Goal: Task Accomplishment & Management: Manage account settings

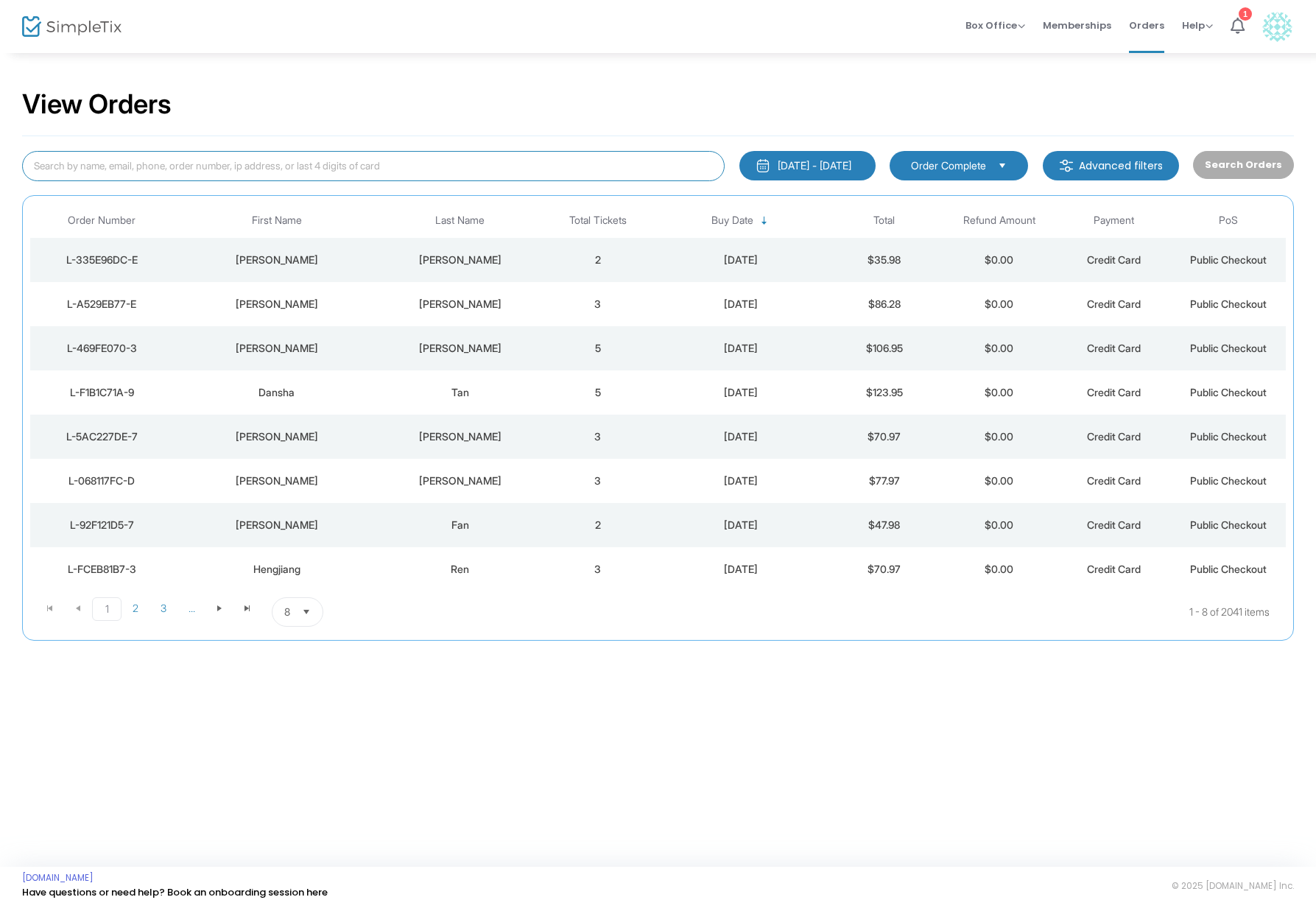
click at [312, 167] on input at bounding box center [373, 166] width 702 height 30
paste input "L-92428D0B-8"
type input "L-92428D0B-8"
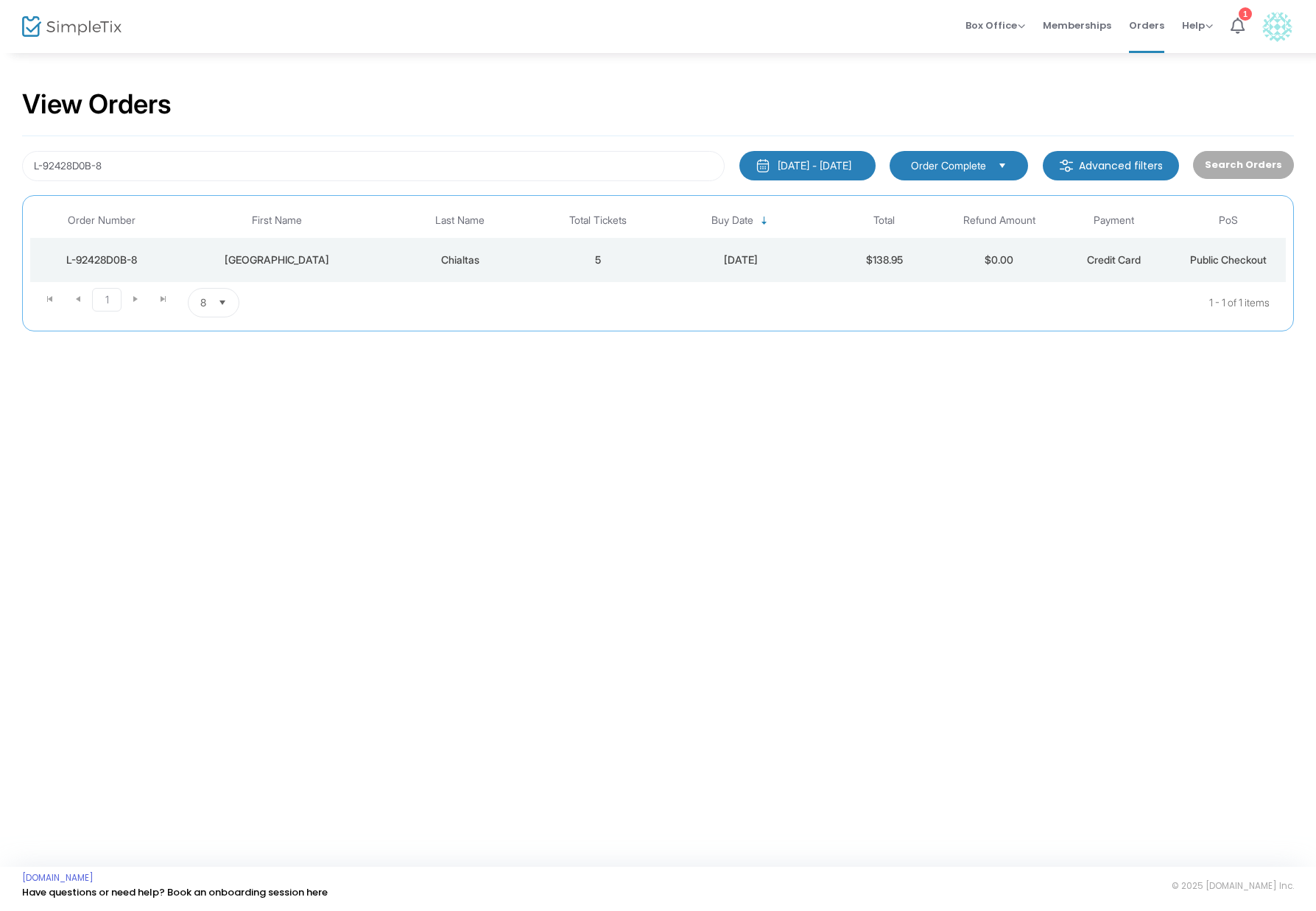
click at [327, 276] on td "[GEOGRAPHIC_DATA]" at bounding box center [276, 260] width 206 height 44
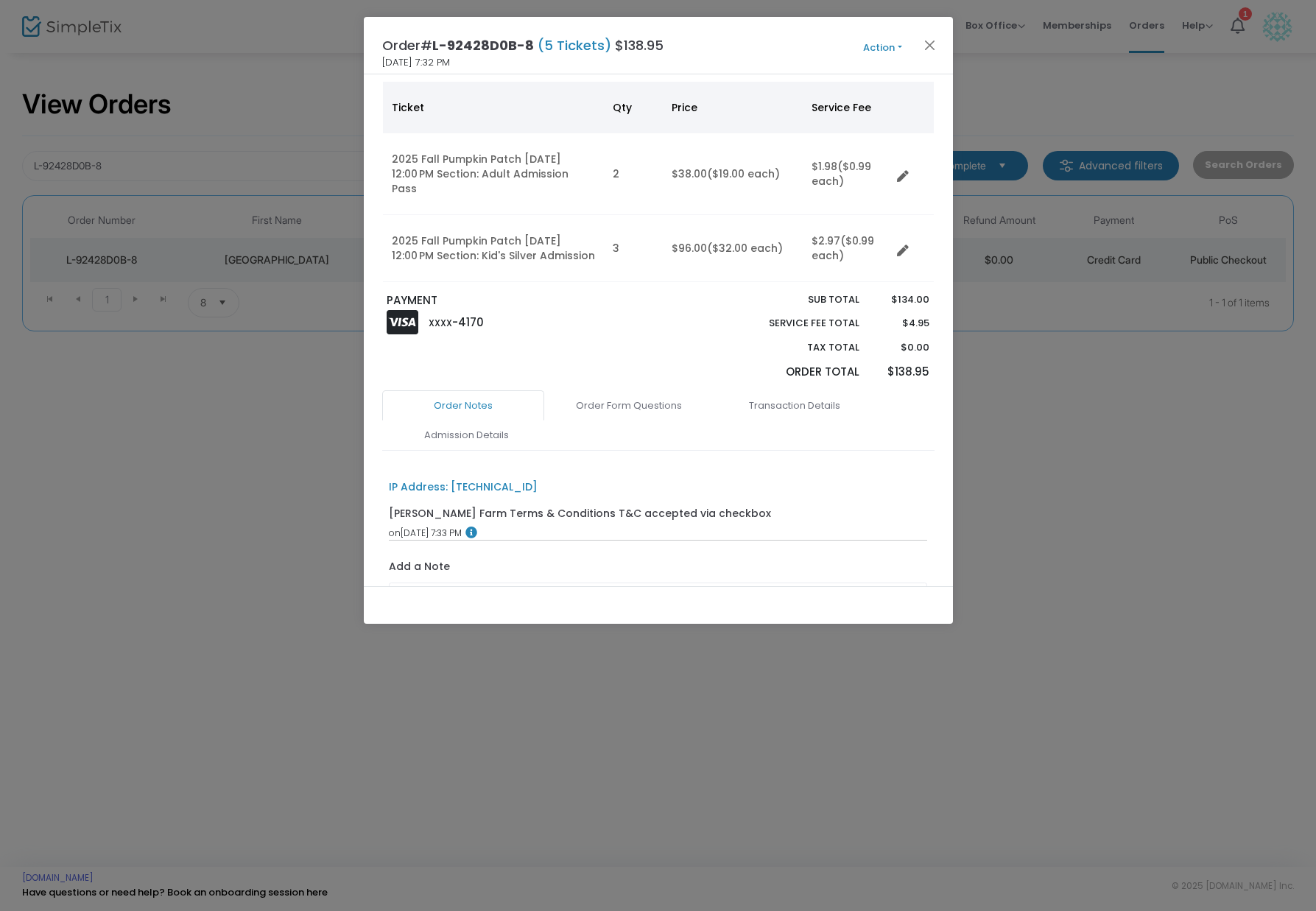
scroll to position [227, 0]
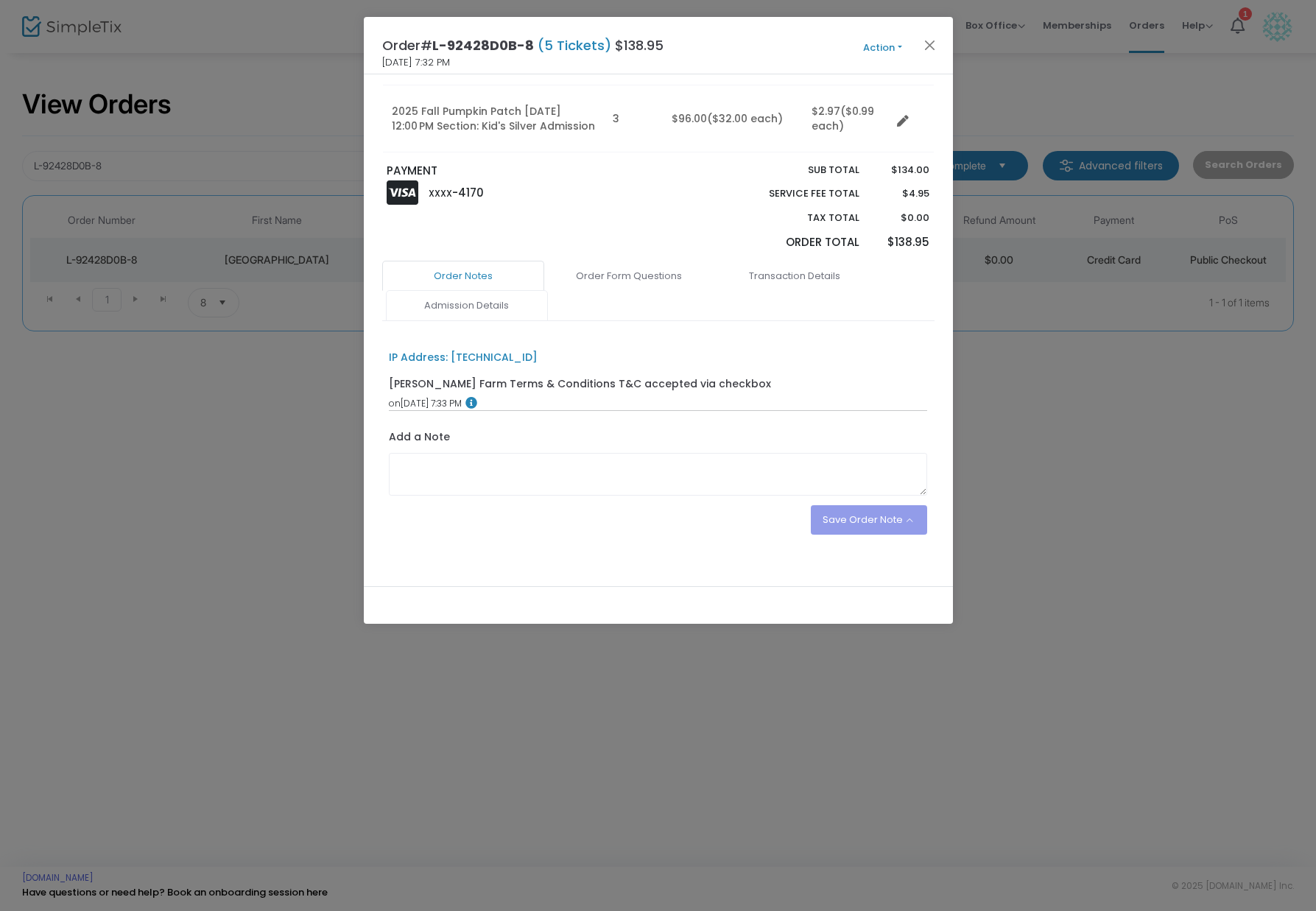
click at [497, 301] on link "Admission Details" at bounding box center [467, 305] width 162 height 31
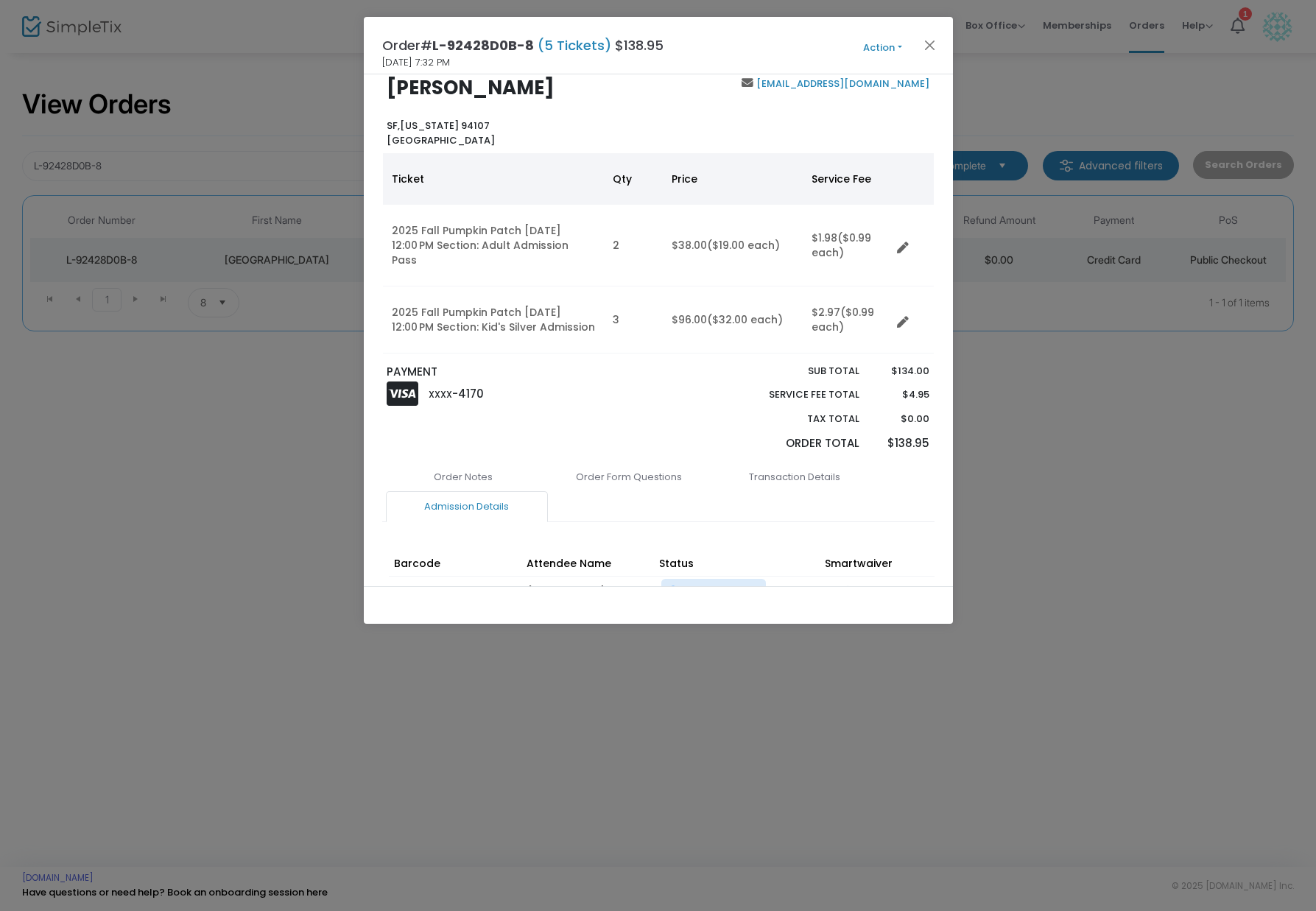
scroll to position [0, 0]
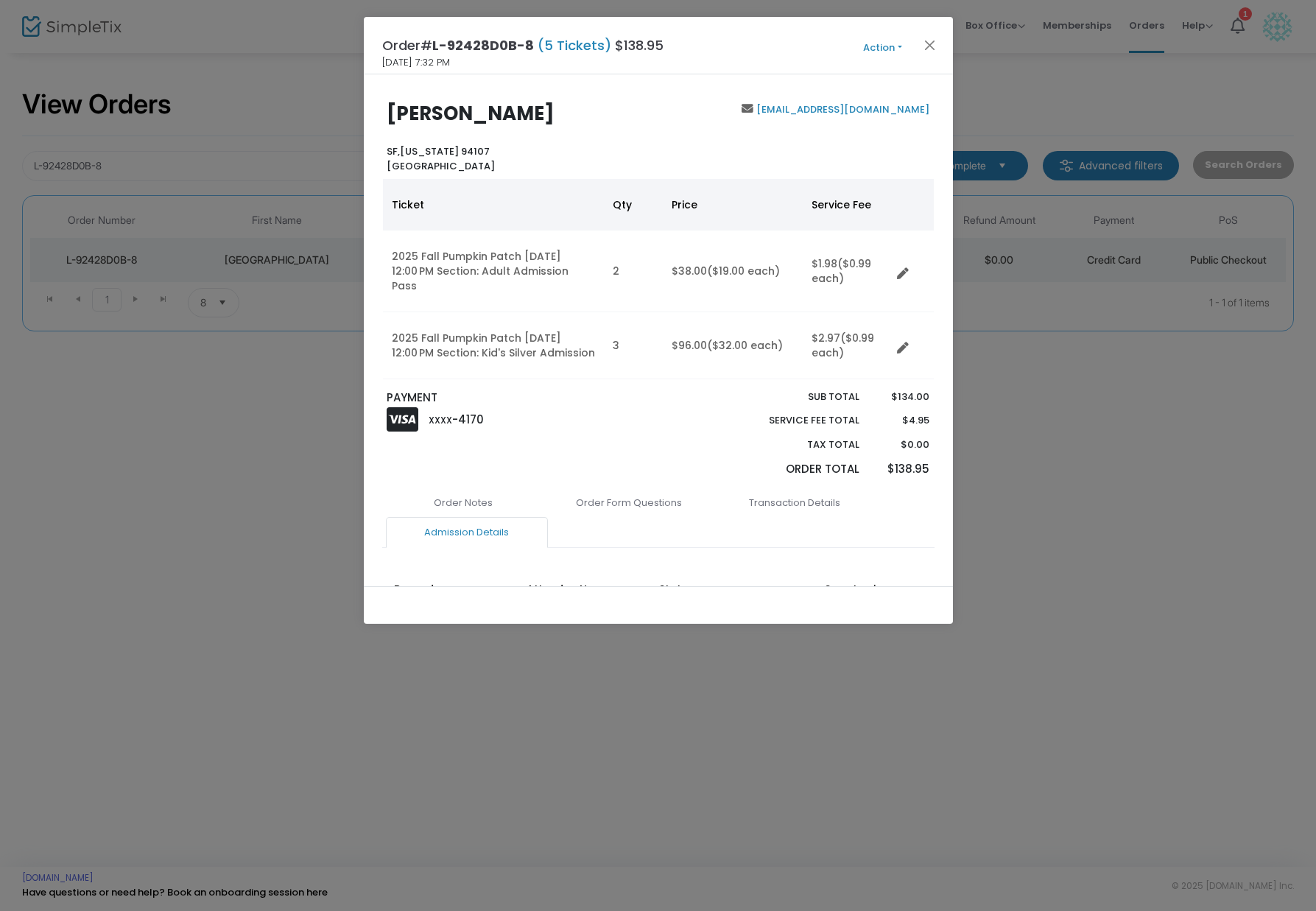
click at [888, 35] on div "Order# L-92428D0B-8 (5 Tickets) $138.95 [DATE] 7:32 PM Action Mark Admitted Edi…" at bounding box center [658, 46] width 589 height 58
click at [881, 46] on button "Action" at bounding box center [883, 48] width 88 height 16
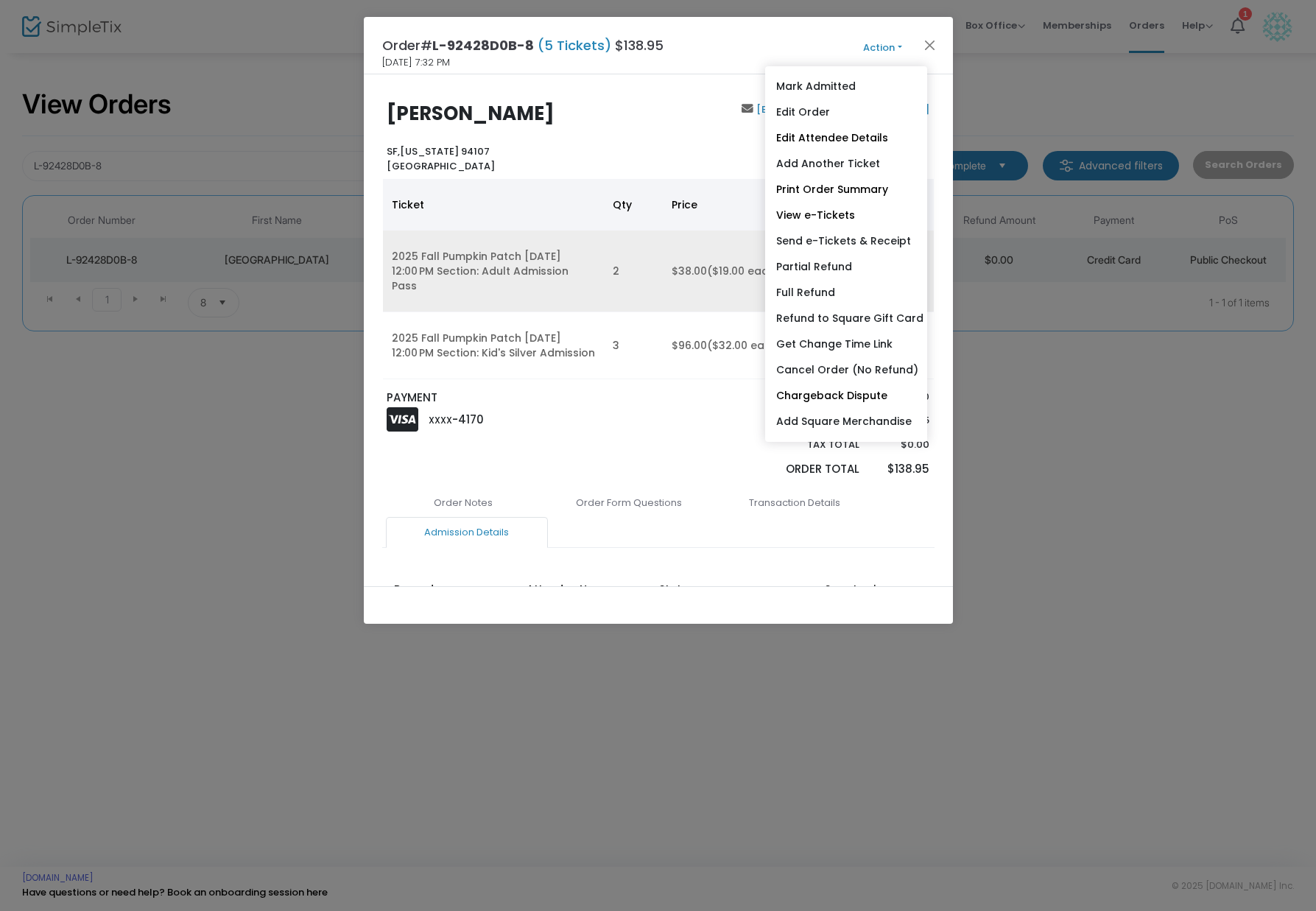
click at [722, 245] on td "$38.00 ($19.00 each)" at bounding box center [732, 272] width 140 height 82
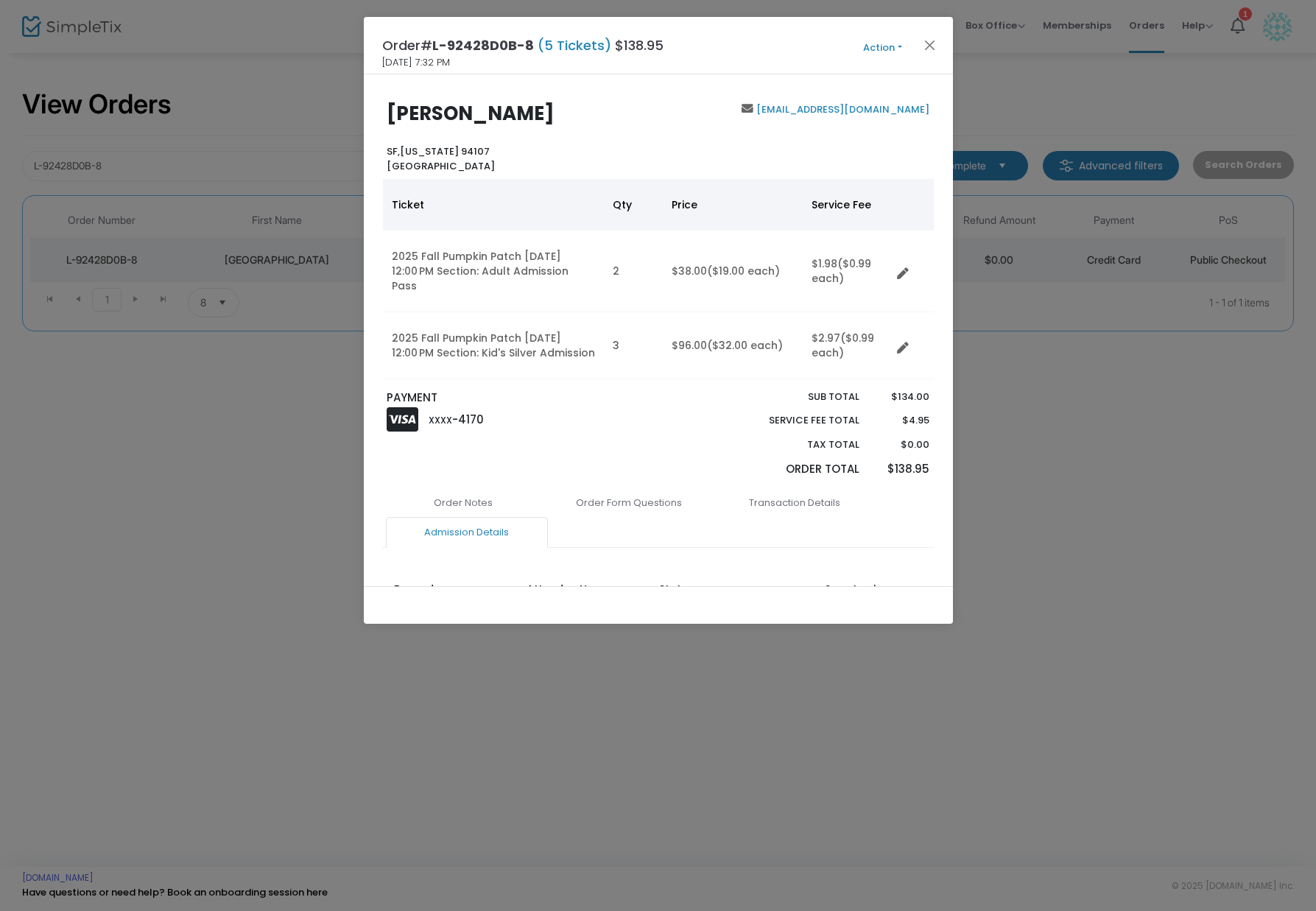
click at [883, 53] on button "Action" at bounding box center [883, 48] width 88 height 16
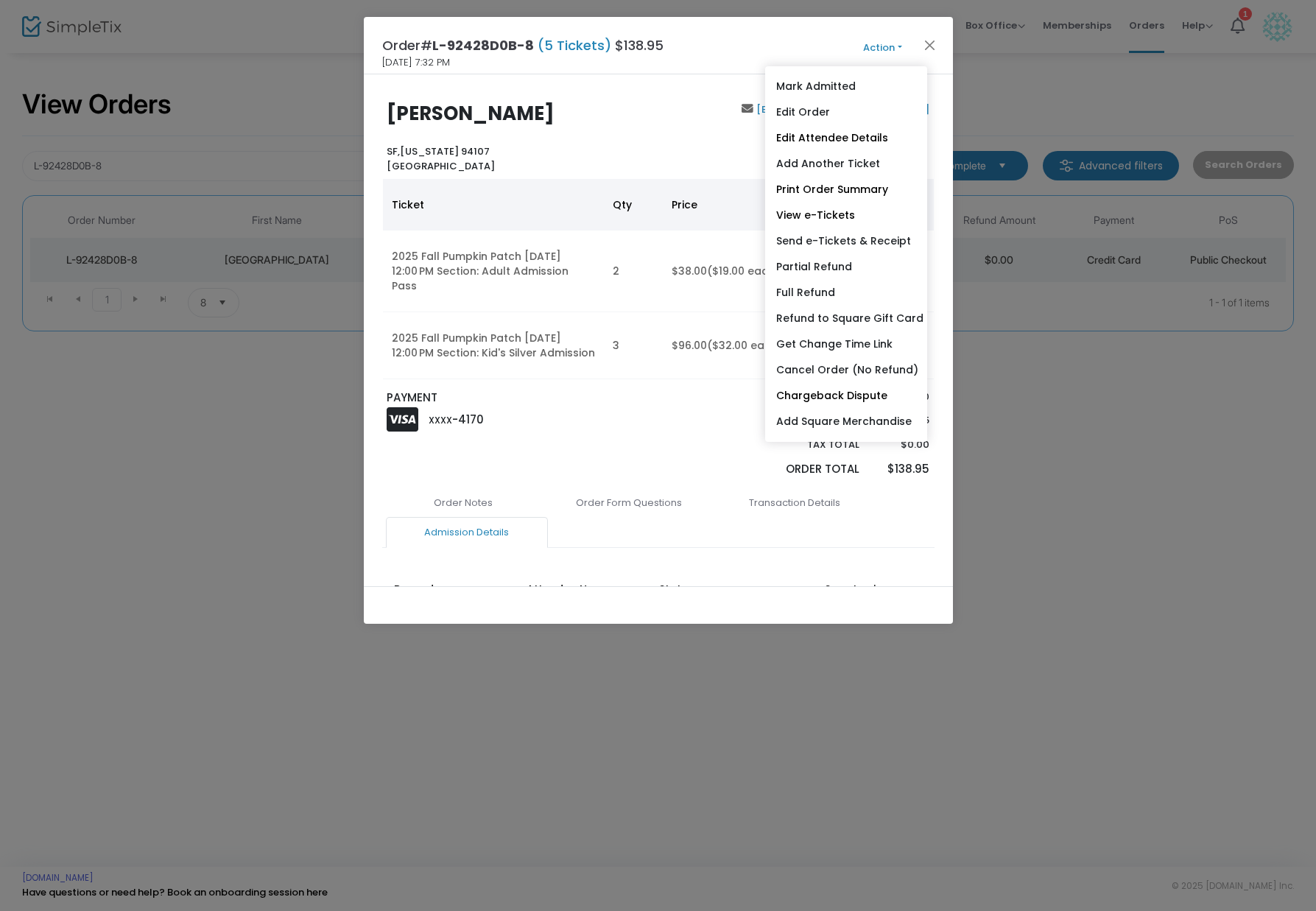
drag, startPoint x: 661, startPoint y: 75, endPoint x: 672, endPoint y: 84, distance: 14.2
click at [661, 75] on div "[PERSON_NAME] [GEOGRAPHIC_DATA][US_STATE] [GEOGRAPHIC_DATA] [EMAIL_ADDRESS][DOM…" at bounding box center [658, 330] width 589 height 512
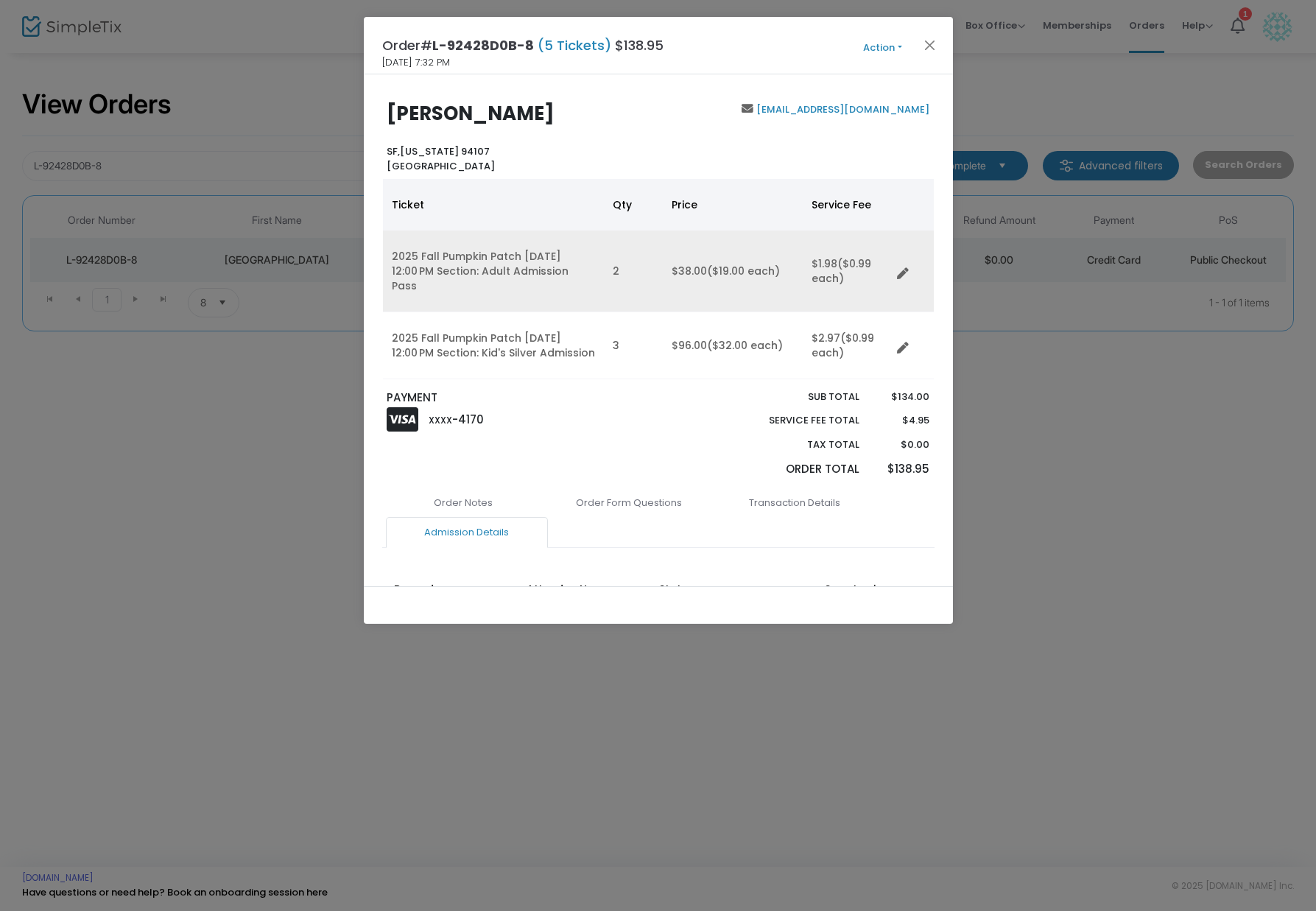
click at [908, 268] on link "Data table" at bounding box center [907, 271] width 14 height 14
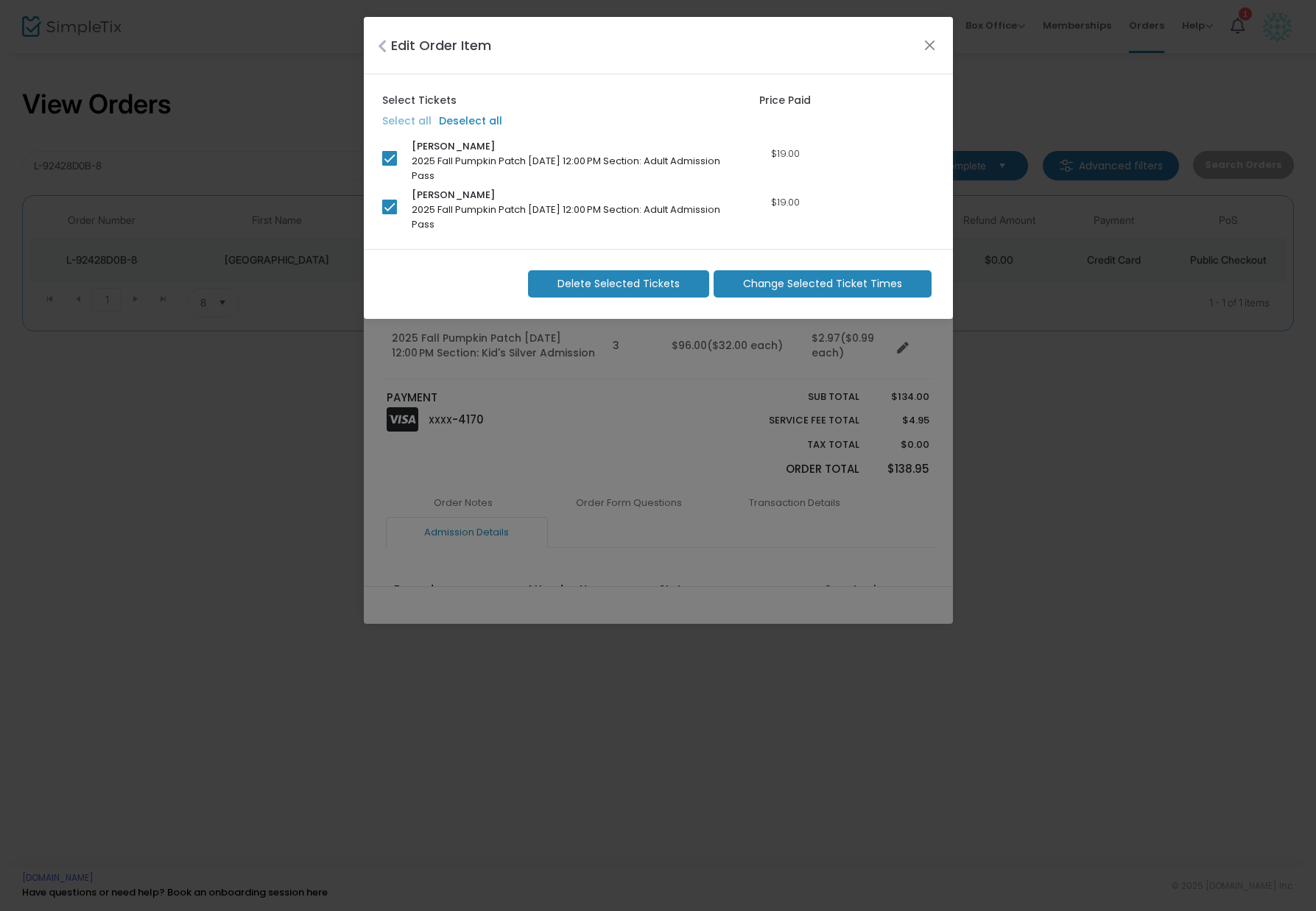
click at [799, 288] on span "Change Selected Ticket Times" at bounding box center [823, 284] width 159 height 15
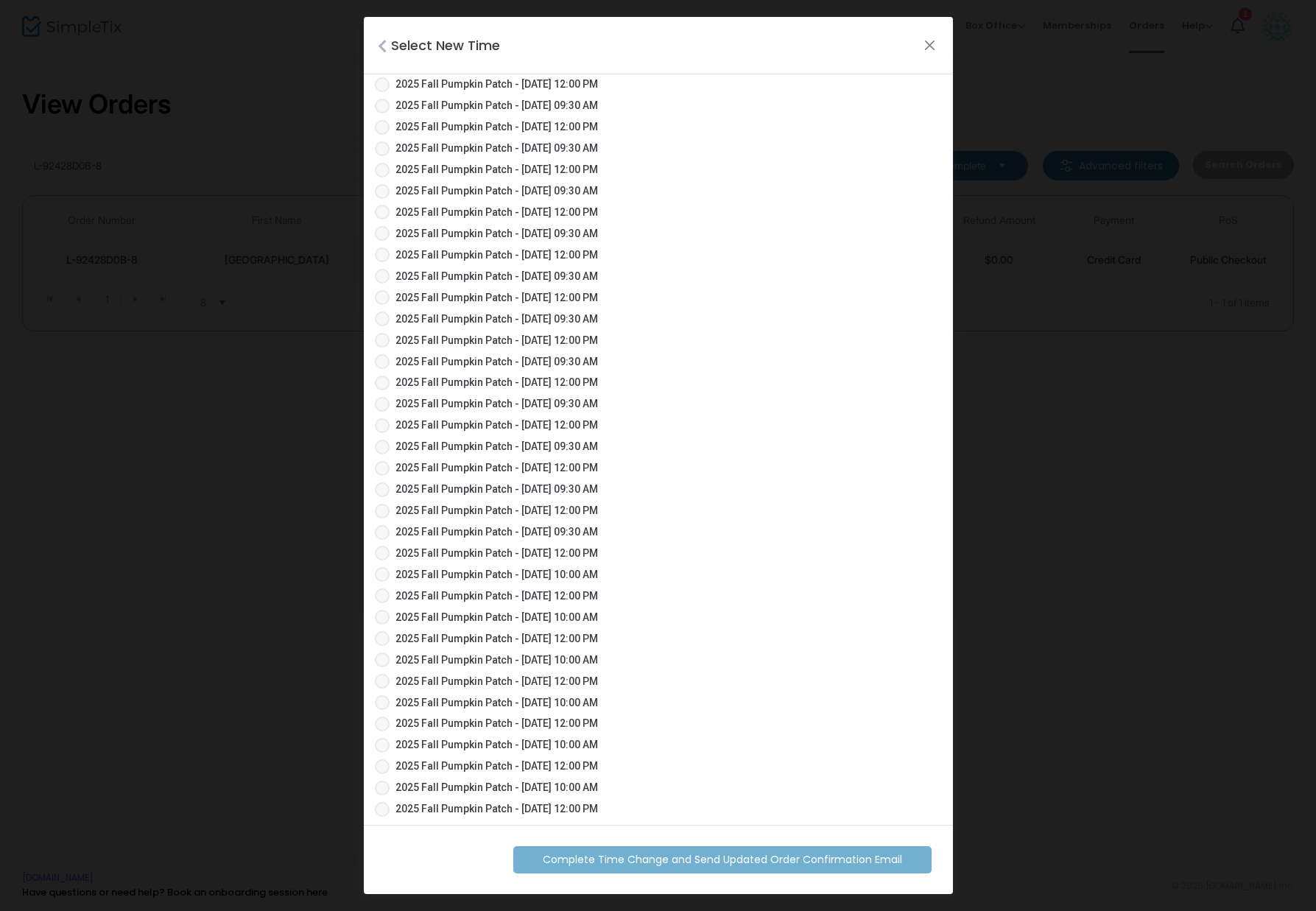
scroll to position [1158, 0]
click at [569, 335] on span "2025 Fall Pumpkin Patch - [DATE] 12:00 PM" at bounding box center [497, 337] width 203 height 15
click at [382, 344] on input "2025 Fall Pumpkin Patch - [DATE] 12:00 PM" at bounding box center [381, 344] width 1 height 1
radio input "true"
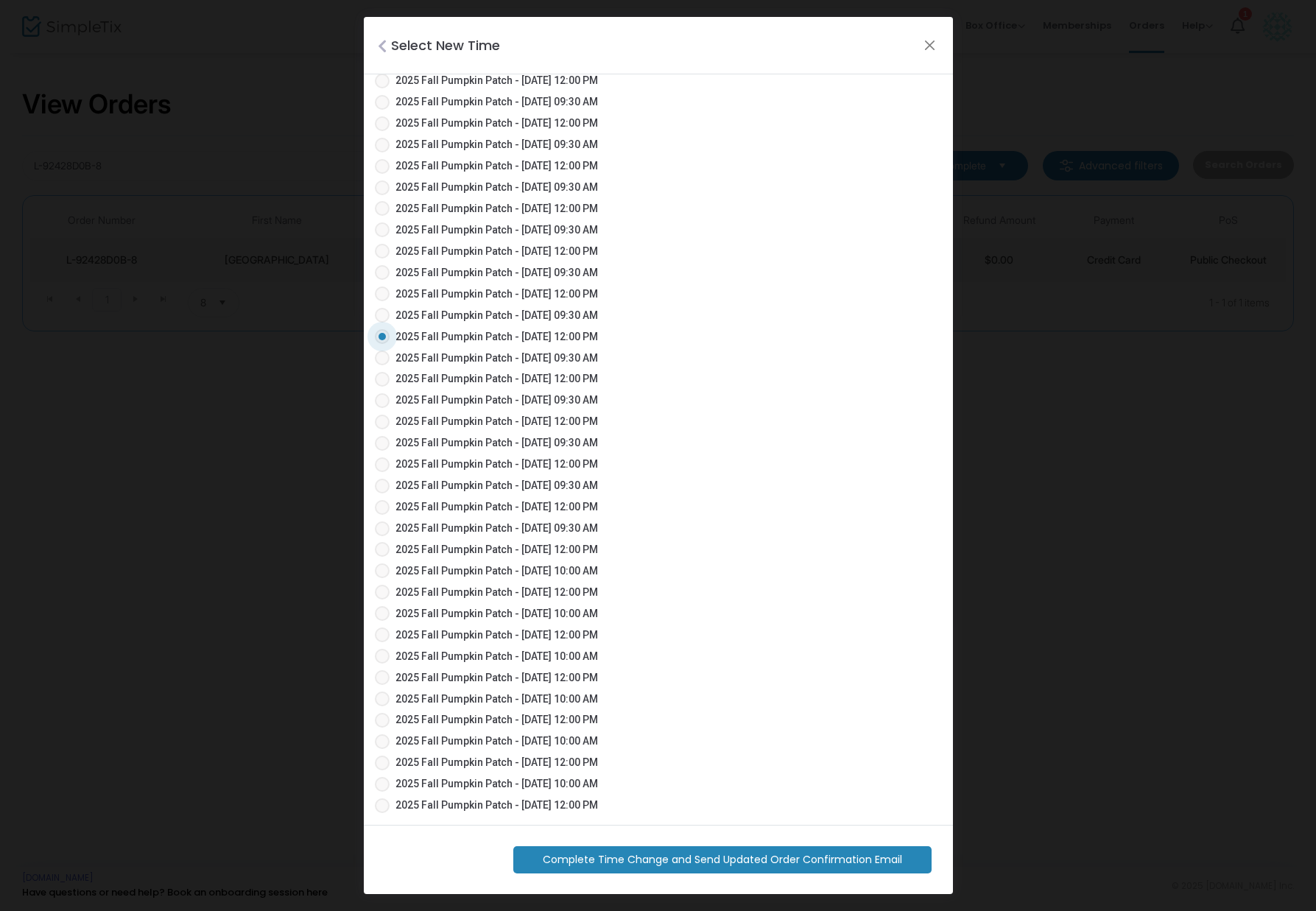
click at [799, 861] on span "Complete Time Change and Send Updated Order Confirmation Email" at bounding box center [722, 860] width 360 height 15
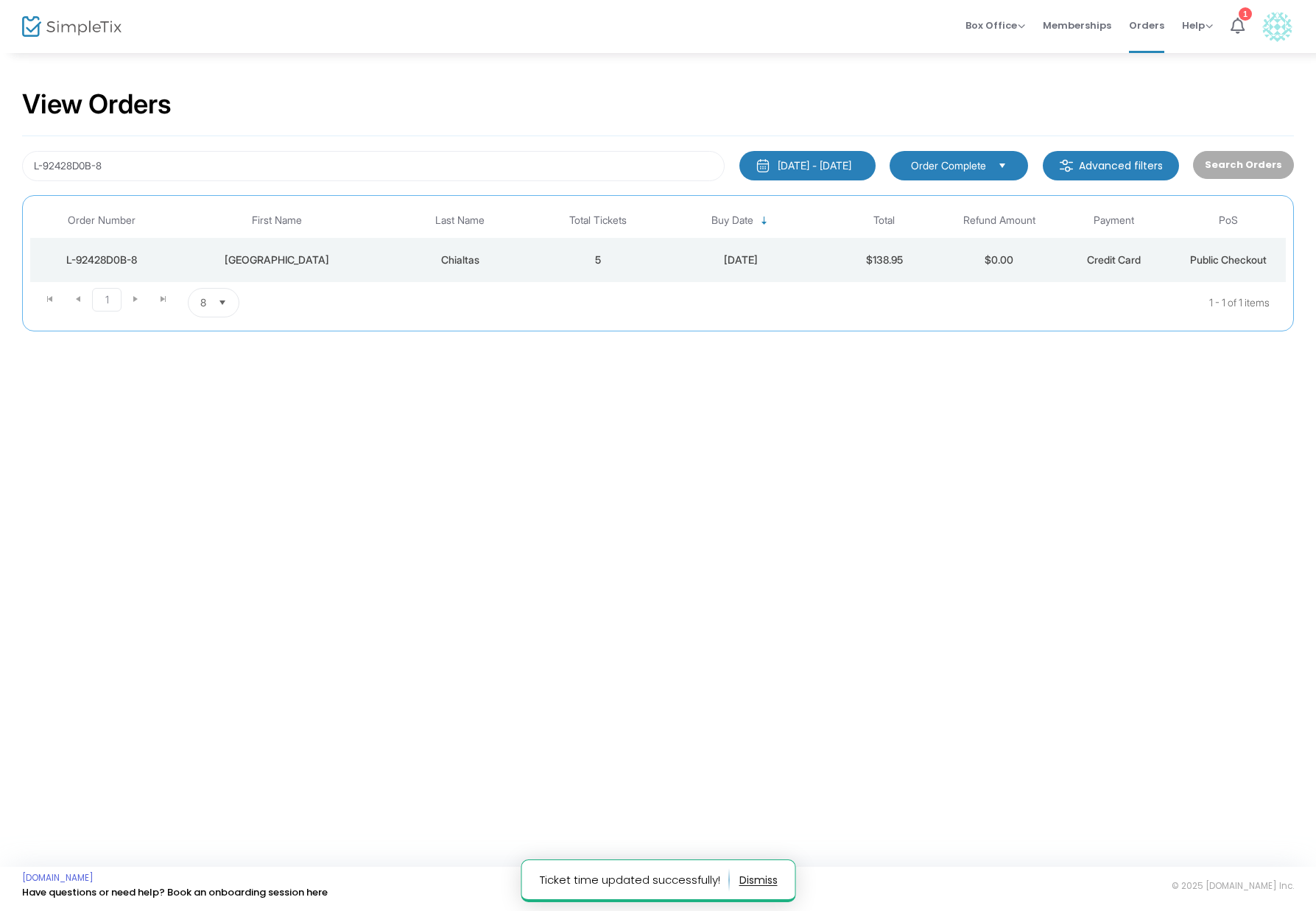
click at [598, 266] on td "5" at bounding box center [598, 260] width 115 height 44
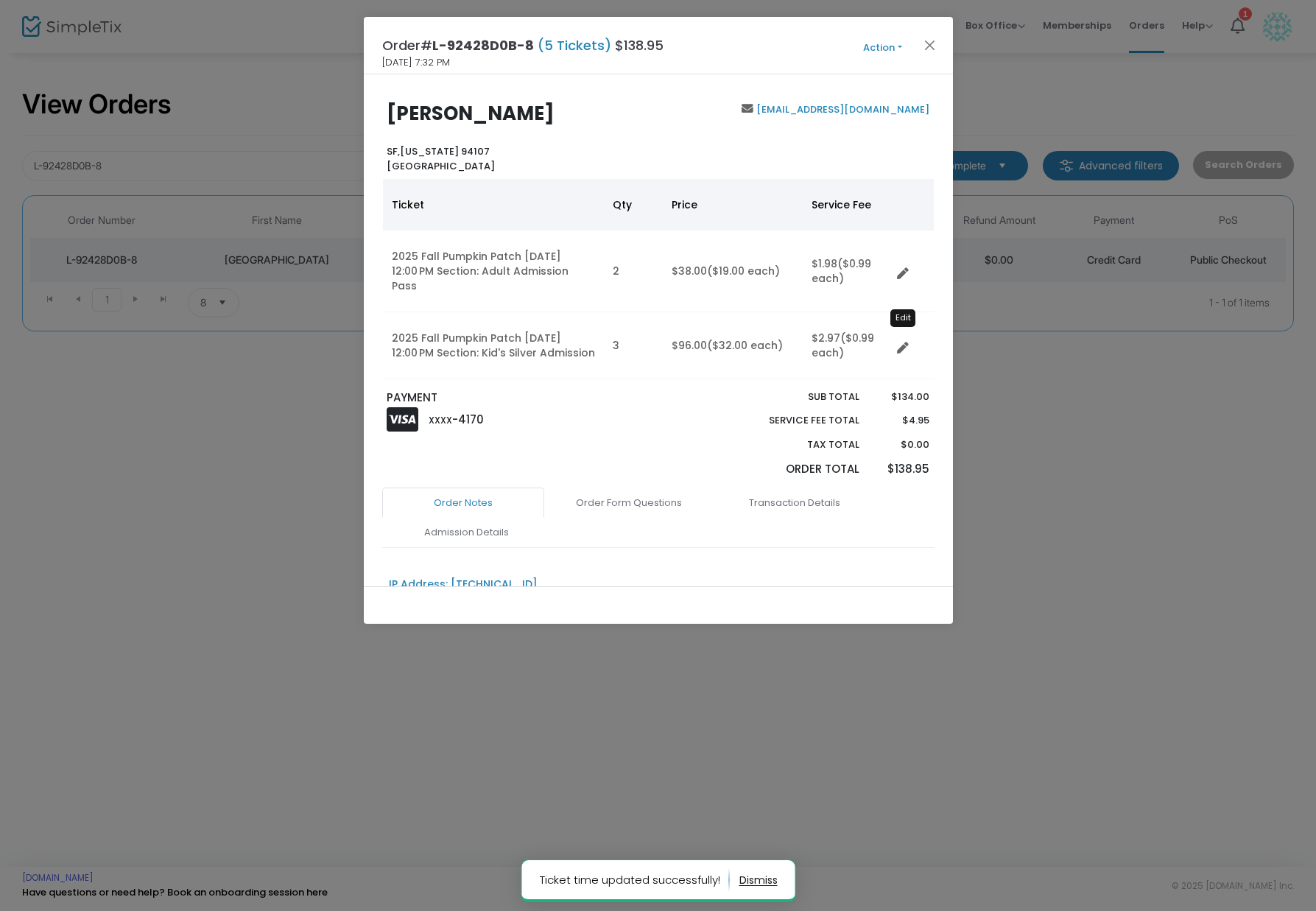
click at [906, 342] on icon "Data table" at bounding box center [903, 348] width 12 height 12
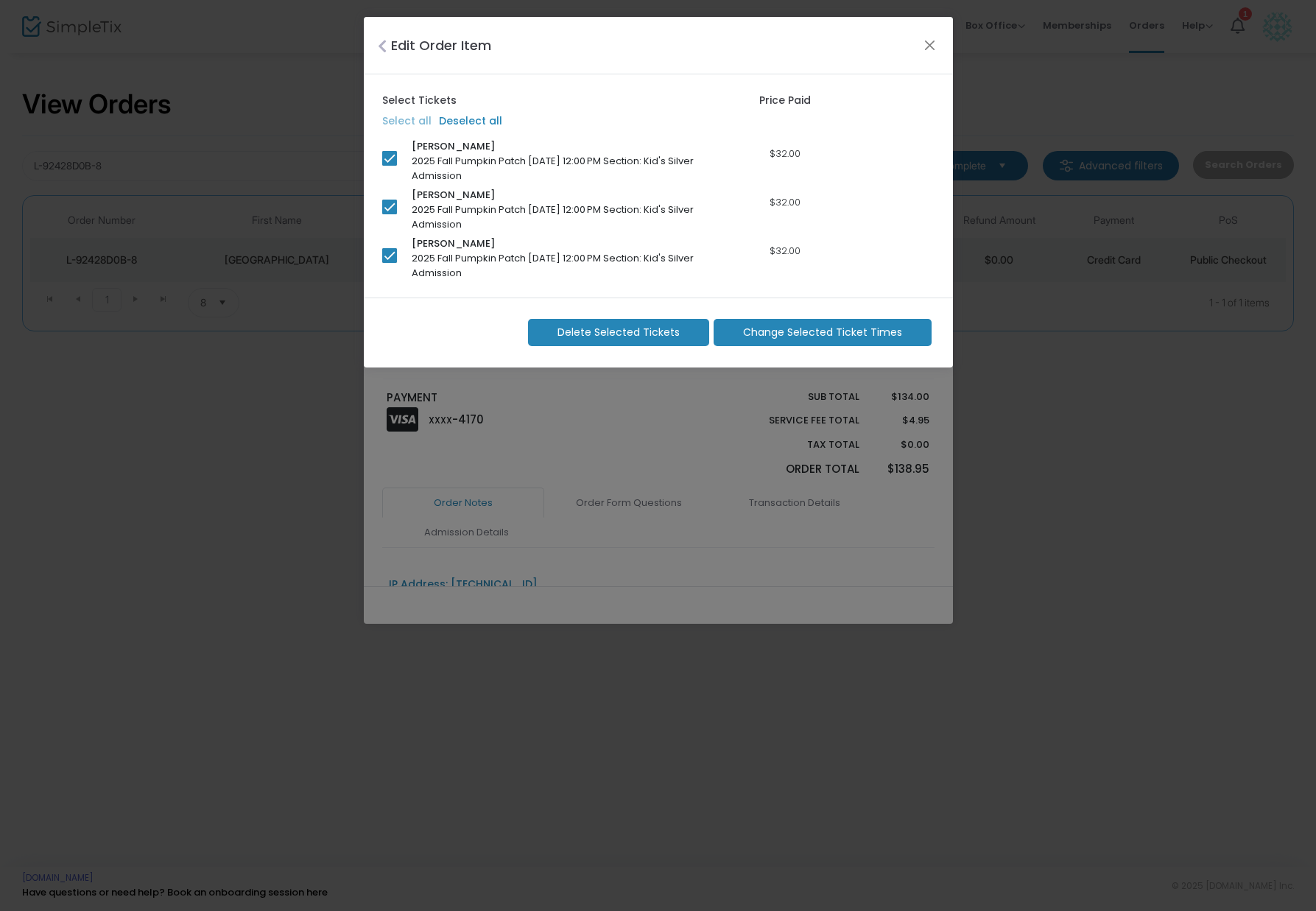
click at [855, 335] on span "Change Selected Ticket Times" at bounding box center [823, 332] width 159 height 15
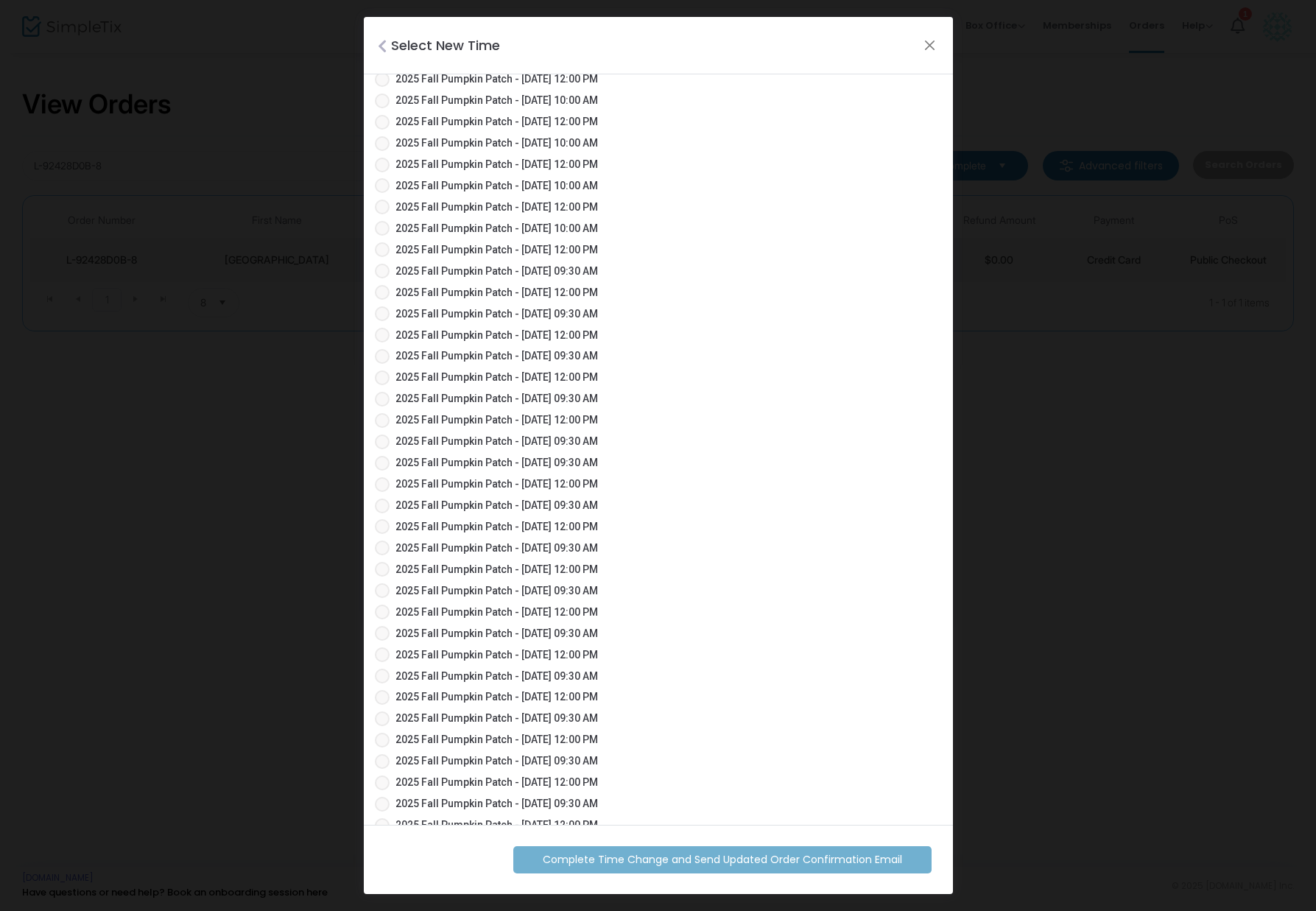
scroll to position [863, 0]
click at [557, 625] on span "2025 Fall Pumpkin Patch - [DATE] 12:00 PM" at bounding box center [497, 632] width 203 height 15
click at [382, 639] on input "2025 Fall Pumpkin Patch - [DATE] 12:00 PM" at bounding box center [381, 639] width 1 height 1
radio input "true"
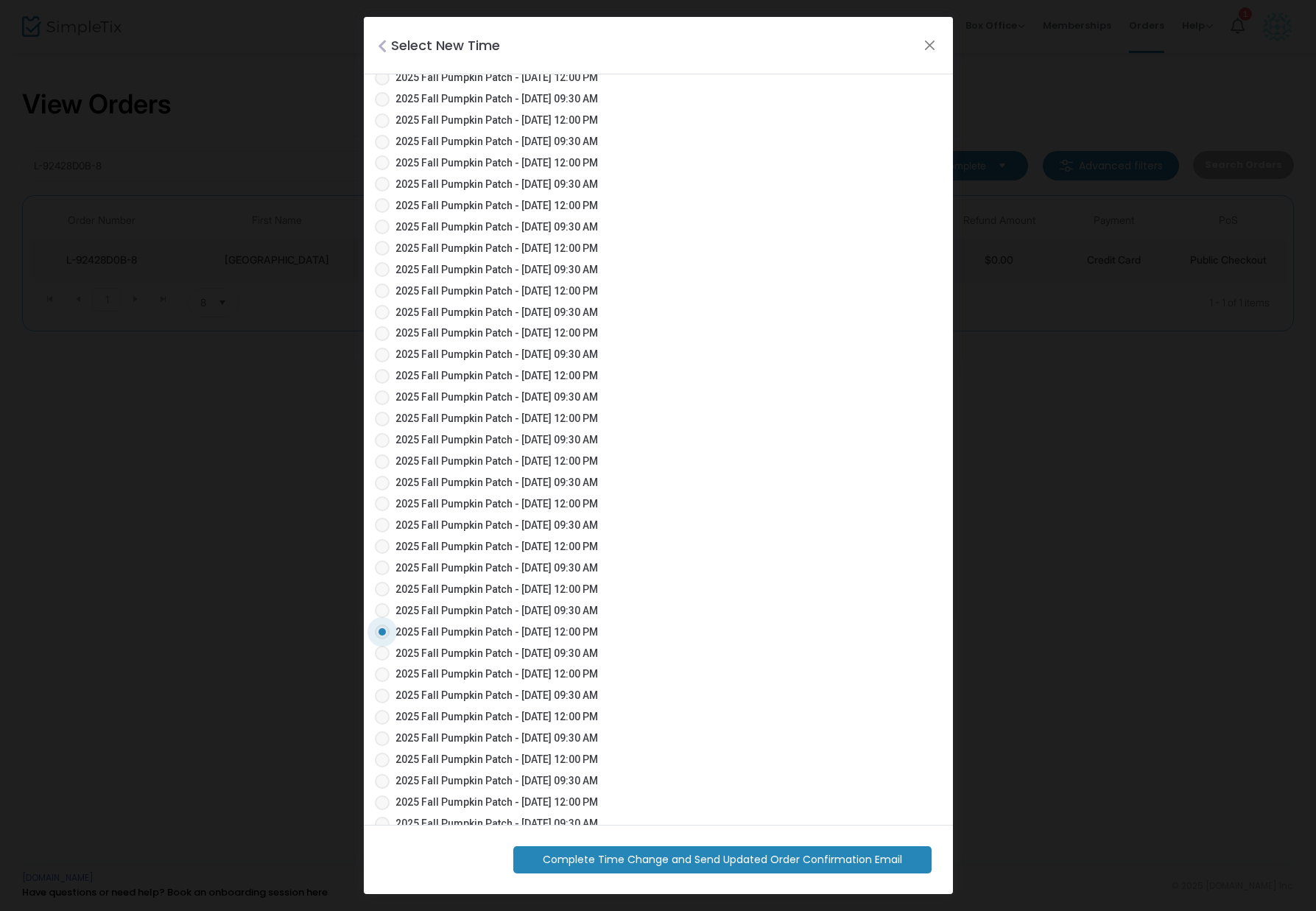
click at [642, 848] on m-button "Complete Time Change and Send Updated Order Confirmation Email" at bounding box center [722, 860] width 418 height 27
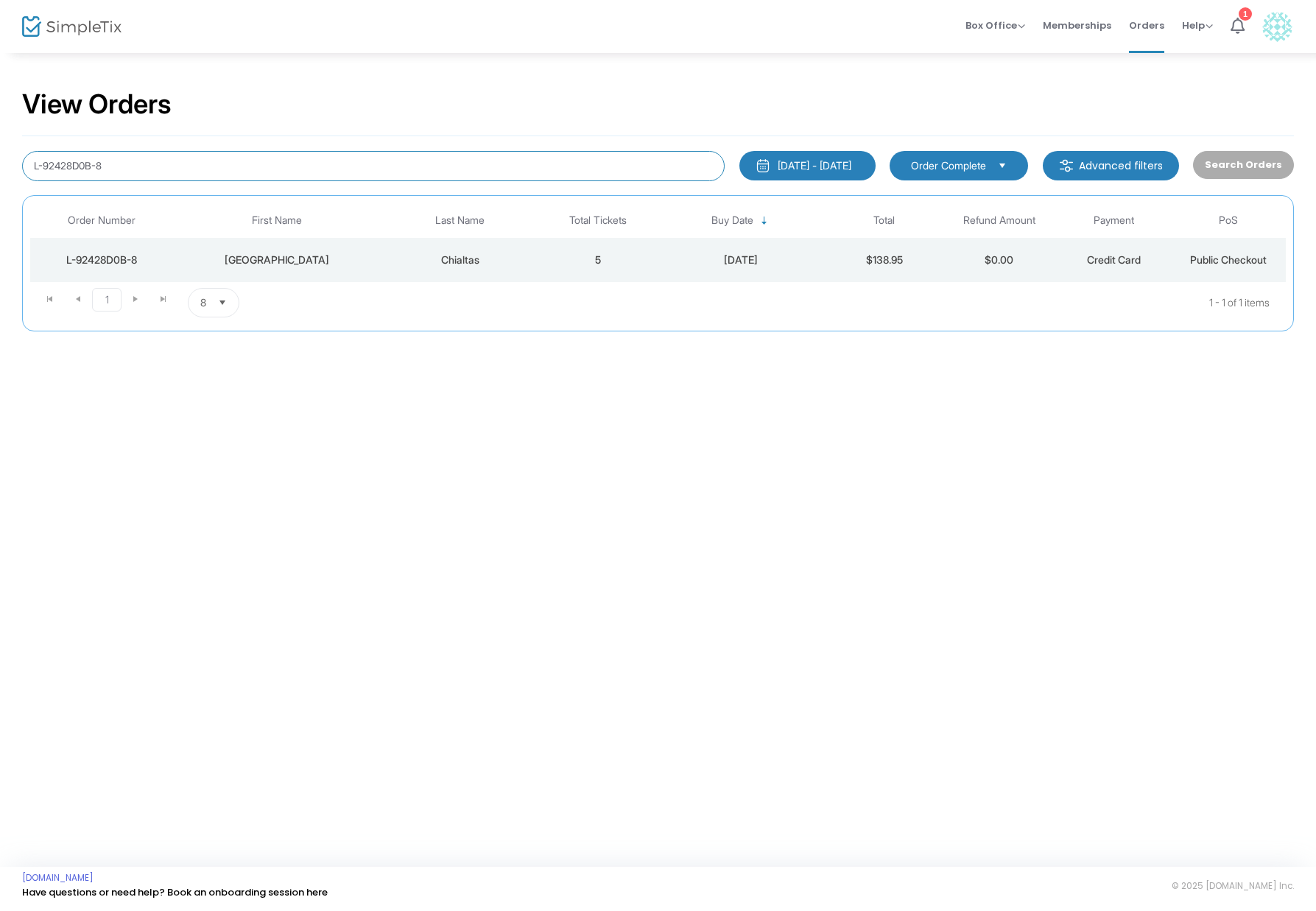
drag, startPoint x: 103, startPoint y: 163, endPoint x: 6, endPoint y: 158, distance: 97.1
click at [32, 158] on input "L-92428D0B-8" at bounding box center [373, 166] width 702 height 30
drag, startPoint x: 6, startPoint y: 158, endPoint x: -5, endPoint y: 158, distance: 11.0
click at [0, 158] on html "Processing... please wait Box Office Sell Tickets Bookings Sell Season Pass Mem…" at bounding box center [658, 455] width 1316 height 911
drag, startPoint x: 140, startPoint y: 175, endPoint x: -2, endPoint y: 157, distance: 143.1
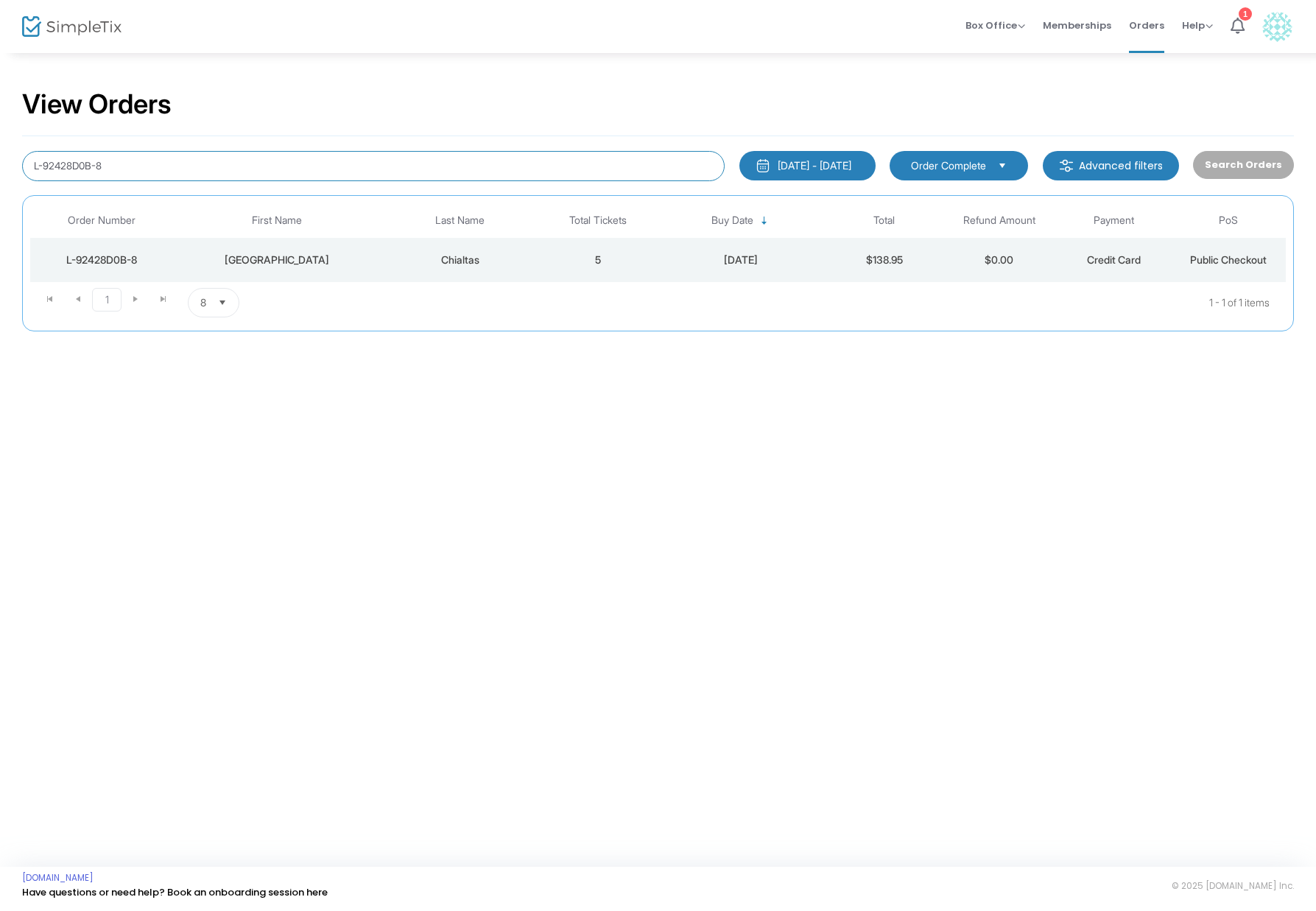
click at [0, 157] on html "Processing... please wait Box Office Sell Tickets Bookings Sell Season Pass Mem…" at bounding box center [658, 455] width 1316 height 911
type input "[PERSON_NAME]"
click at [501, 263] on div "[PERSON_NAME]" at bounding box center [460, 260] width 153 height 14
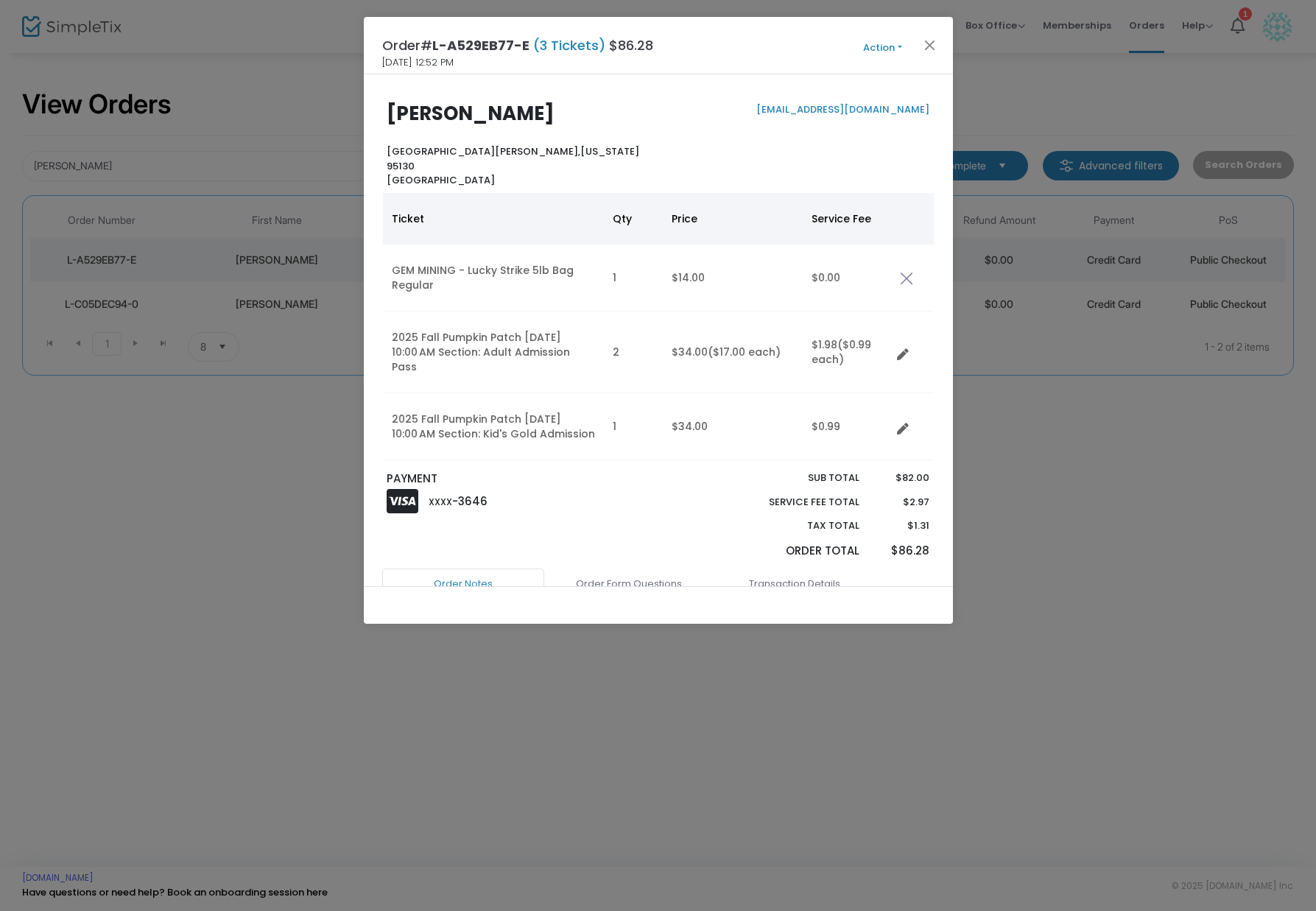
click at [905, 41] on button "Action" at bounding box center [883, 48] width 88 height 16
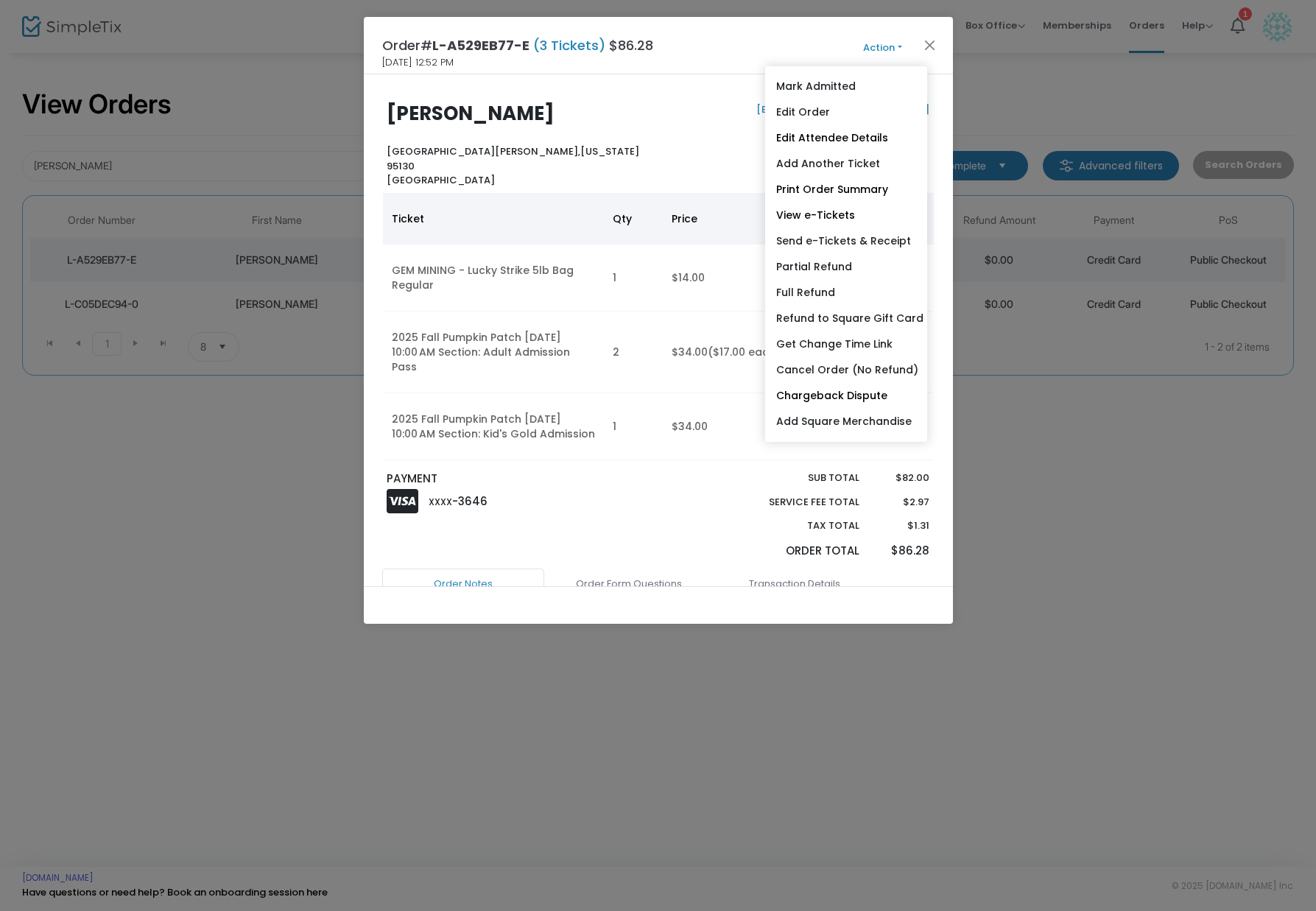
click at [662, 112] on div "[EMAIL_ADDRESS][DOMAIN_NAME]" at bounding box center [798, 145] width 279 height 86
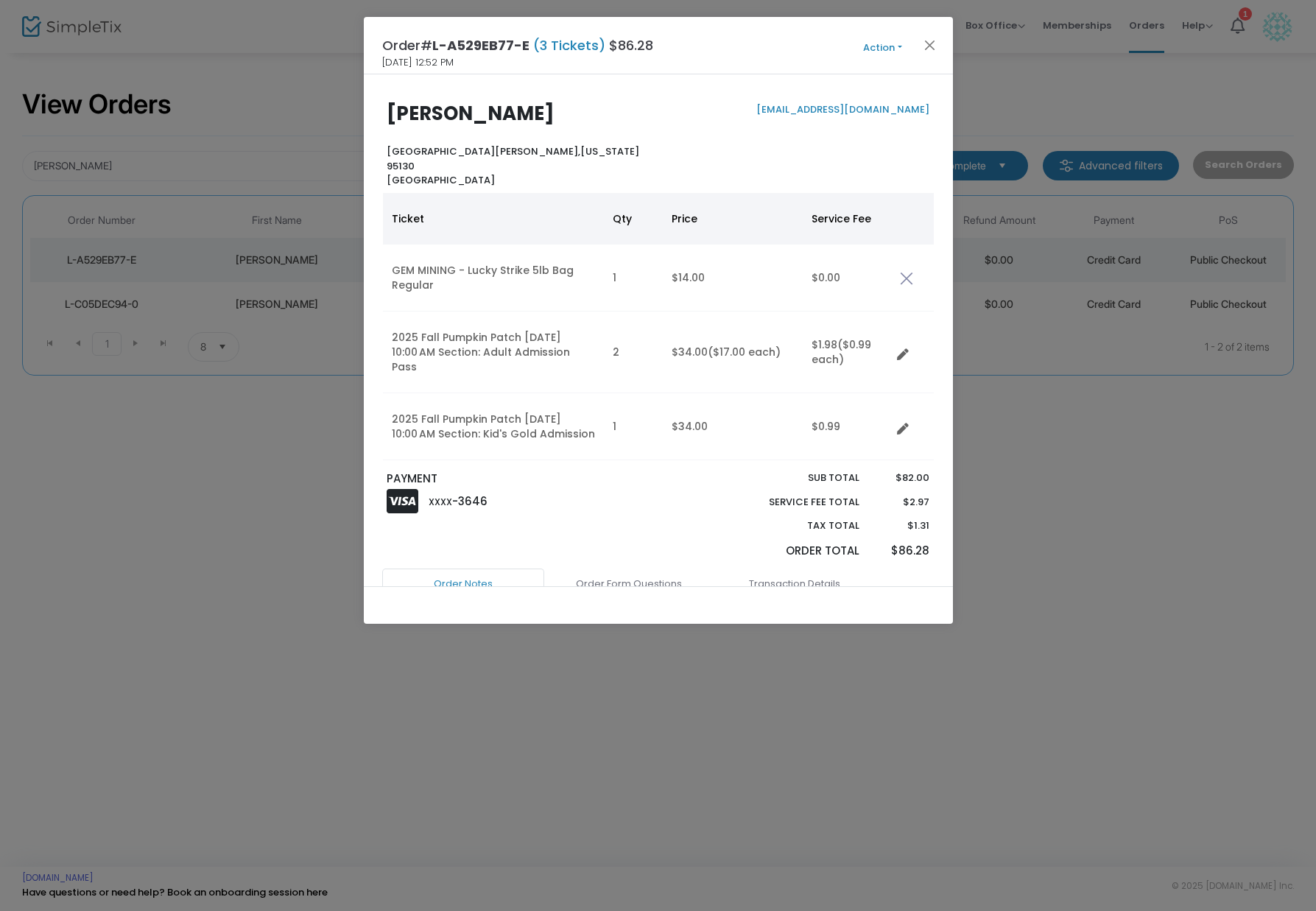
click at [885, 48] on button "Action" at bounding box center [883, 48] width 88 height 16
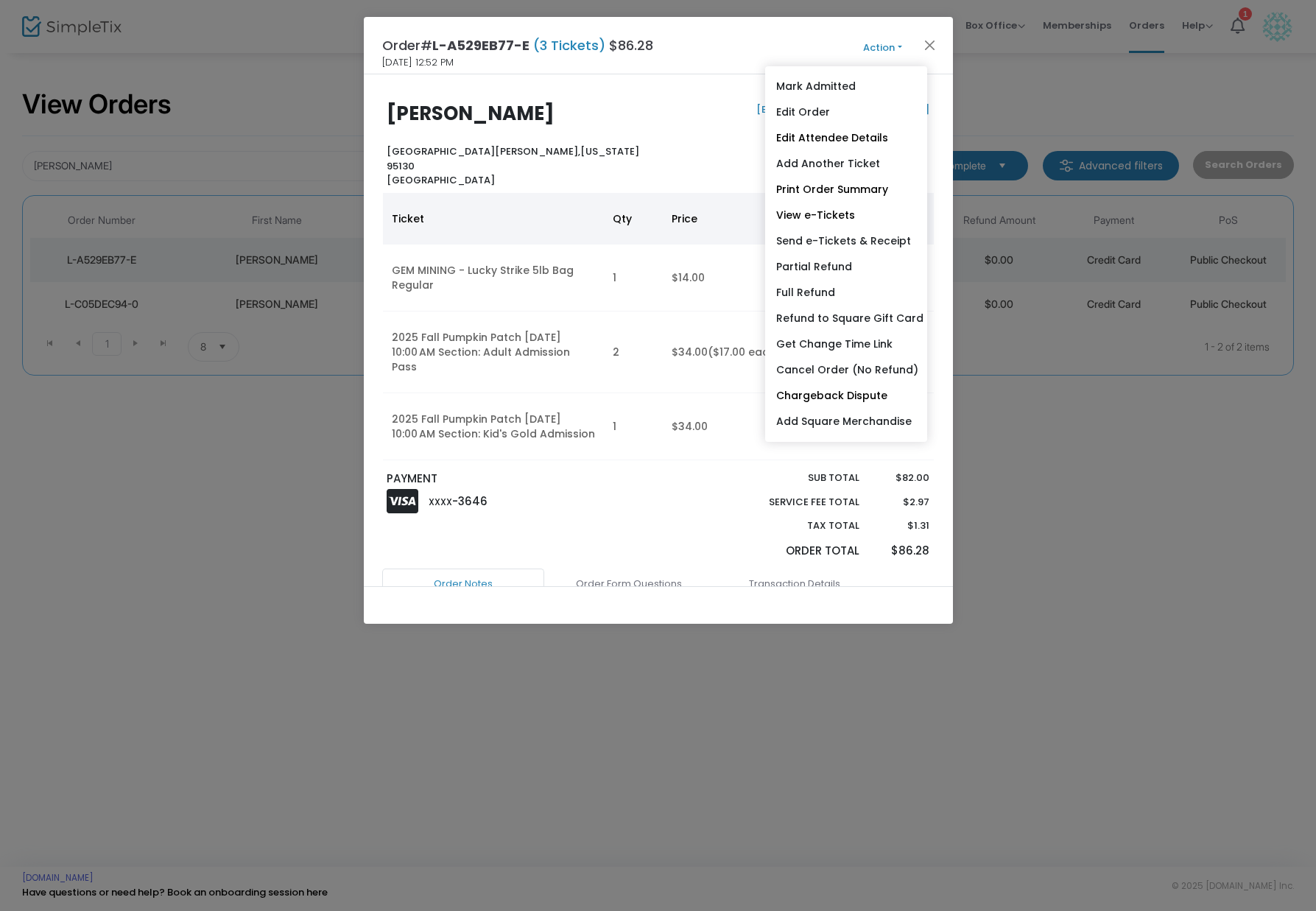
click at [660, 119] on div "[EMAIL_ADDRESS][DOMAIN_NAME]" at bounding box center [798, 145] width 279 height 86
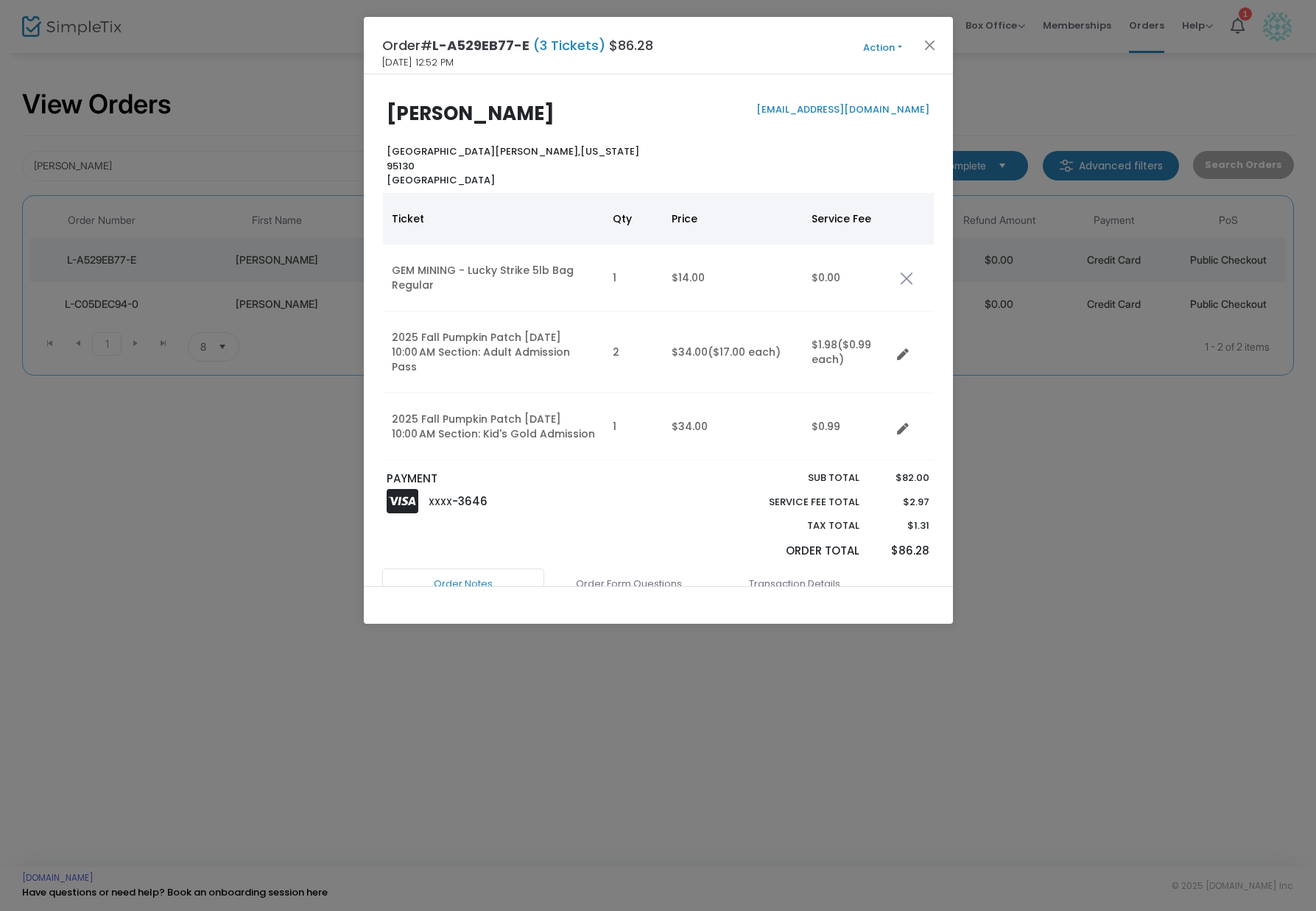
click at [872, 52] on button "Action" at bounding box center [883, 48] width 88 height 16
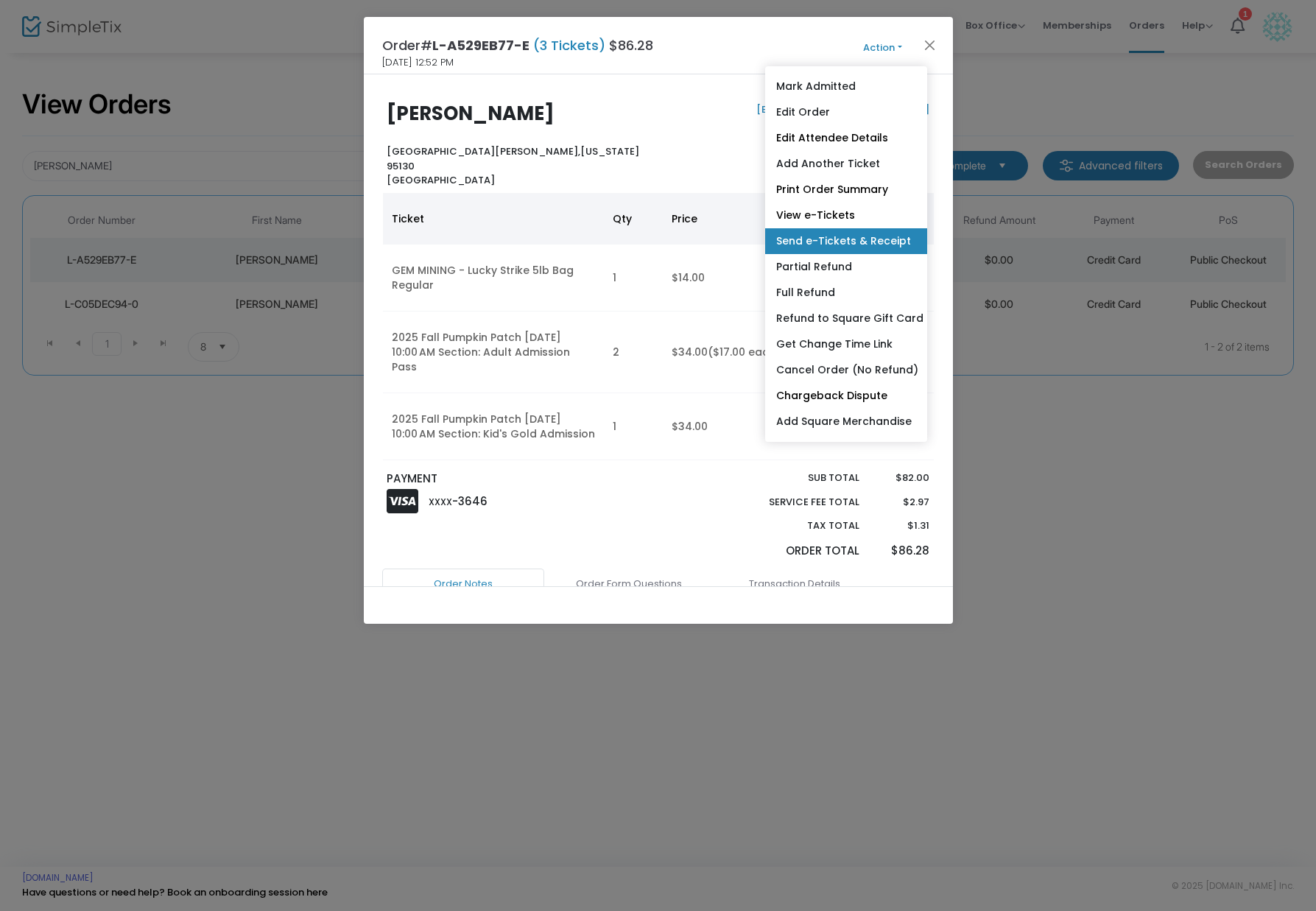
click at [905, 242] on link "Send e-Tickets & Receipt" at bounding box center [846, 241] width 162 height 26
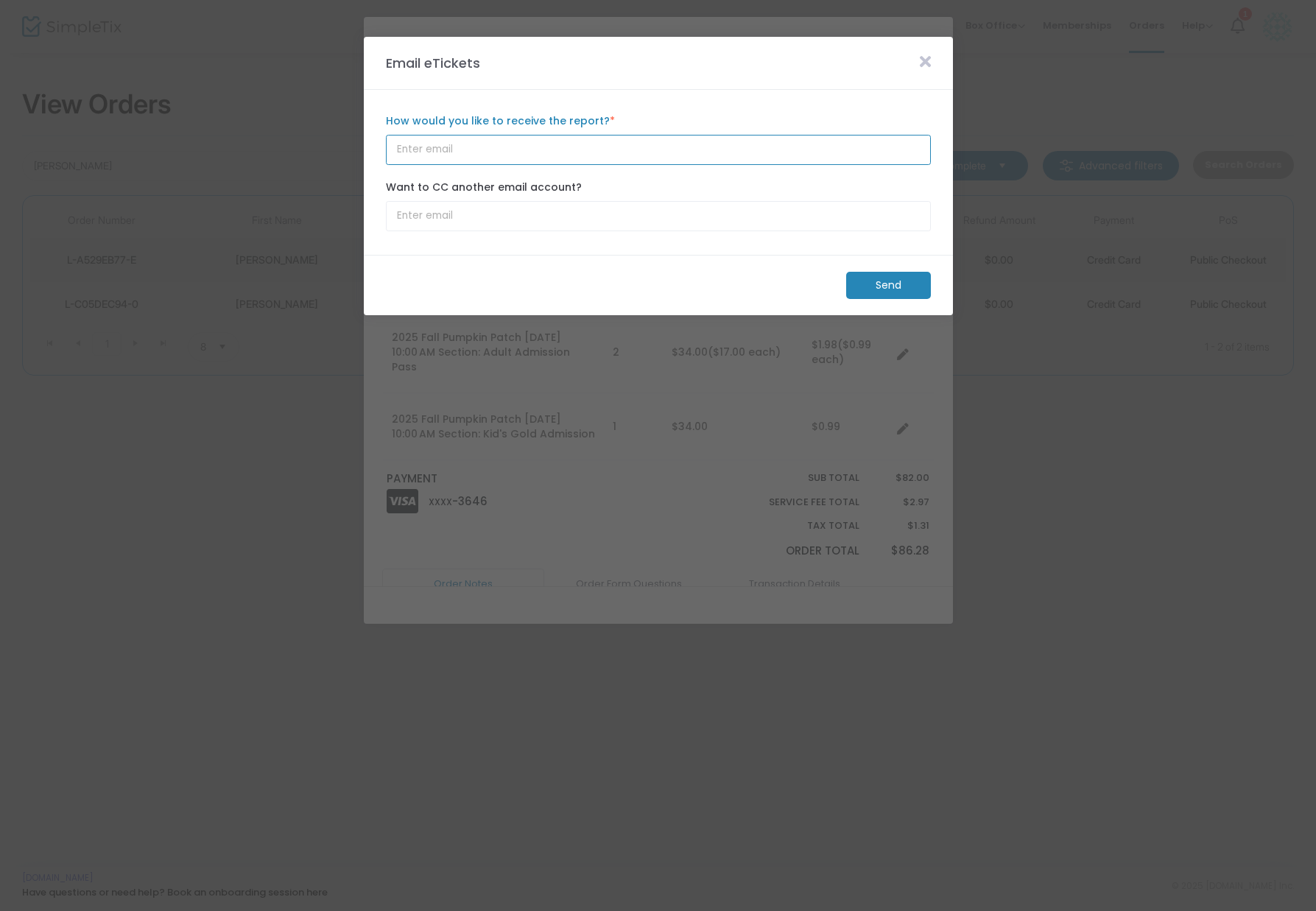
click at [566, 139] on input "How would you like to receive the report? *" at bounding box center [658, 150] width 545 height 30
click at [622, 163] on input "How would you like to receive the report? *" at bounding box center [658, 150] width 545 height 30
click at [888, 288] on m-button "Send" at bounding box center [888, 285] width 85 height 27
